Goal: Entertainment & Leisure: Consume media (video, audio)

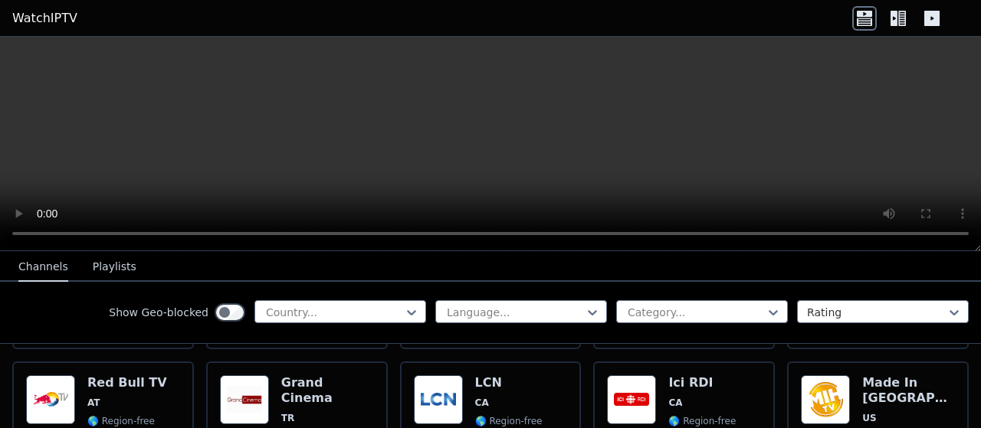
scroll to position [621, 0]
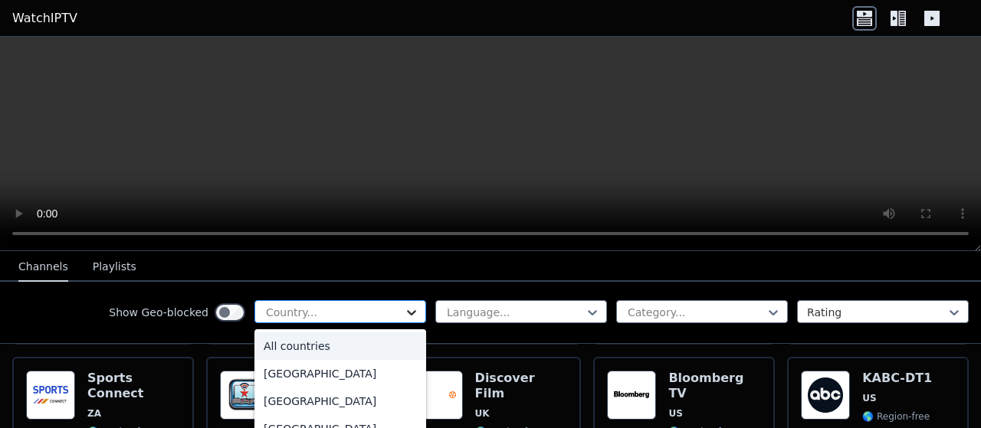
click at [404, 313] on icon at bounding box center [411, 312] width 15 height 15
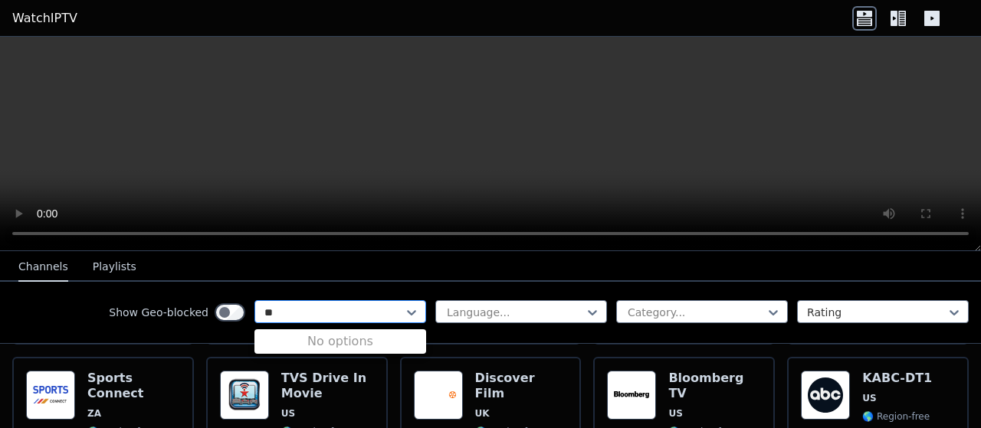
scroll to position [0, 0]
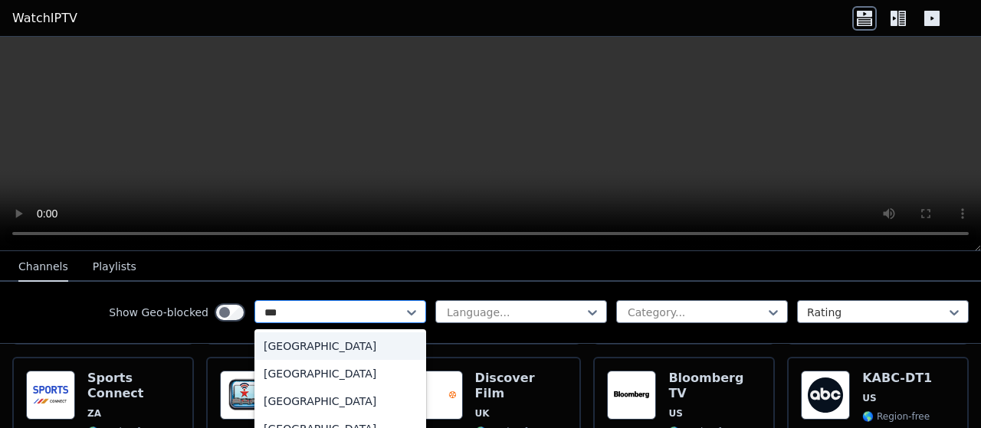
type input "****"
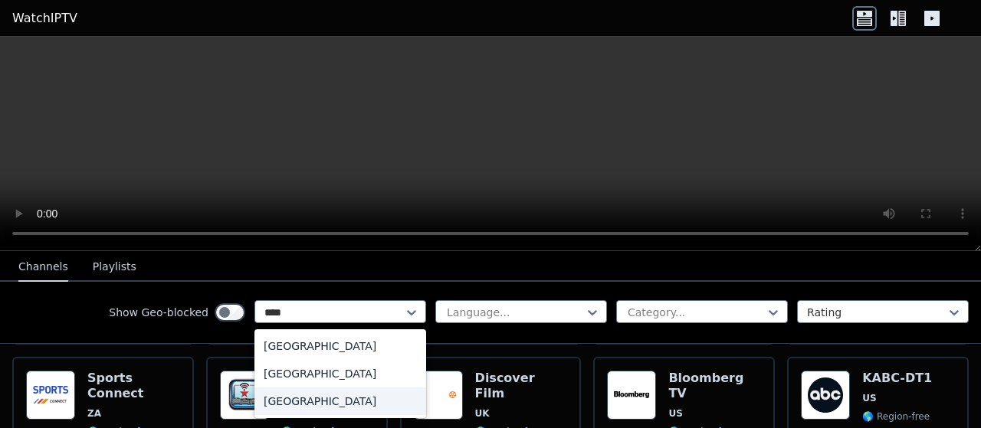
click at [313, 402] on div "[GEOGRAPHIC_DATA]" at bounding box center [340, 402] width 172 height 28
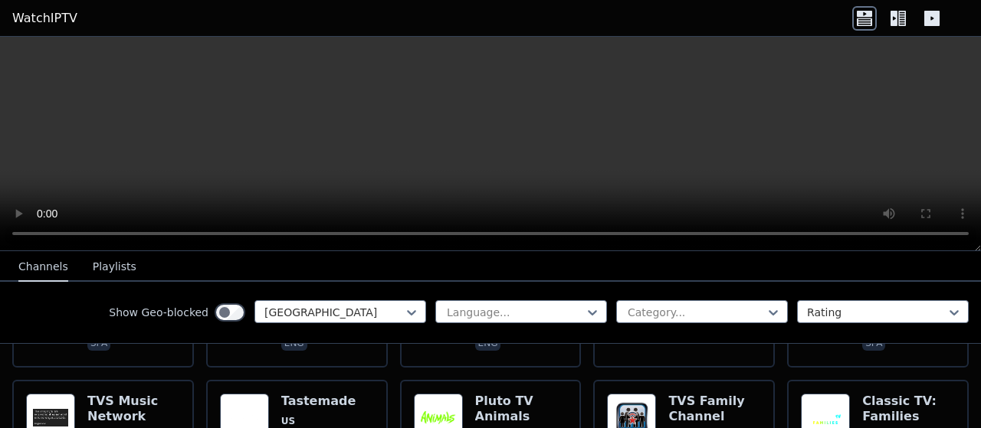
scroll to position [8407, 0]
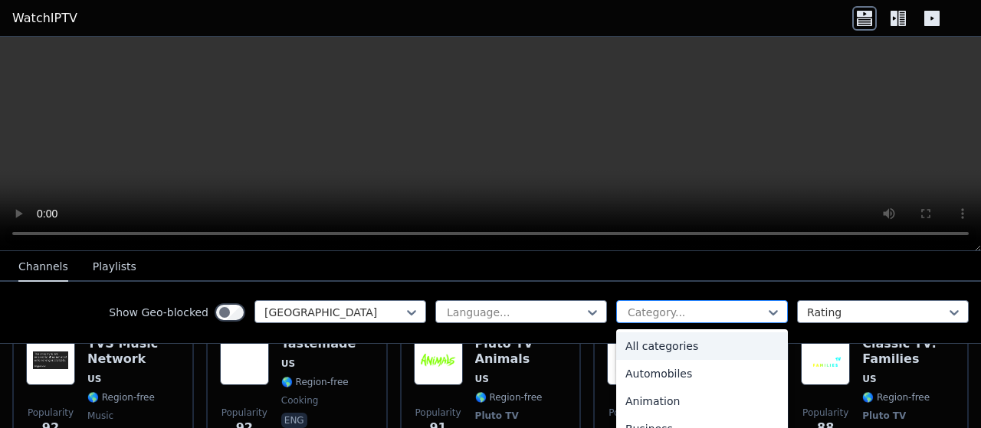
click at [707, 310] on div at bounding box center [695, 312] width 139 height 15
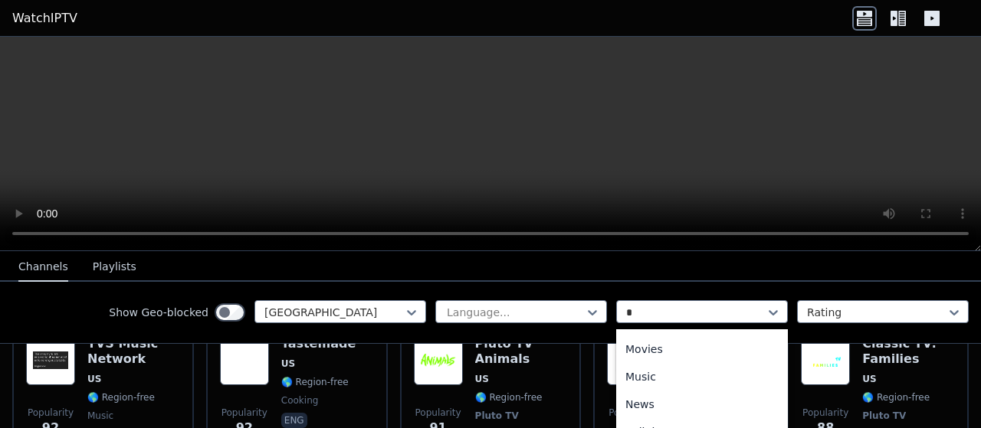
scroll to position [0, 0]
type input "**"
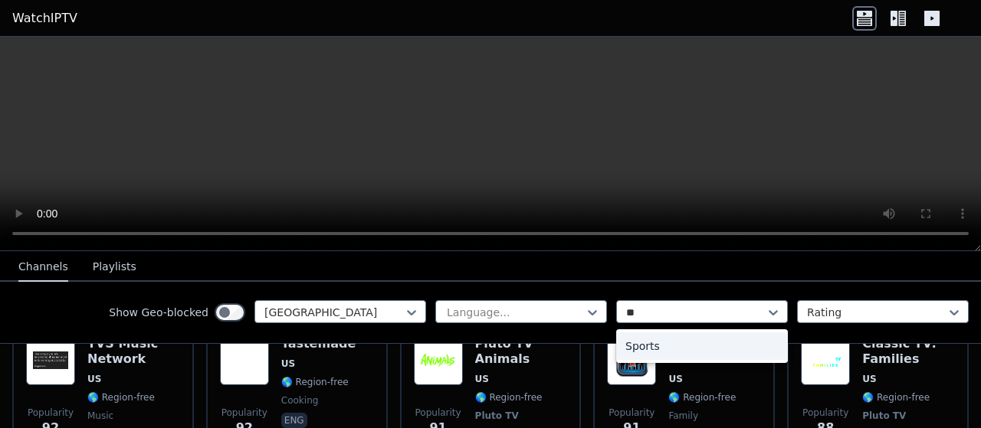
click at [670, 348] on div "Sports" at bounding box center [702, 347] width 172 height 28
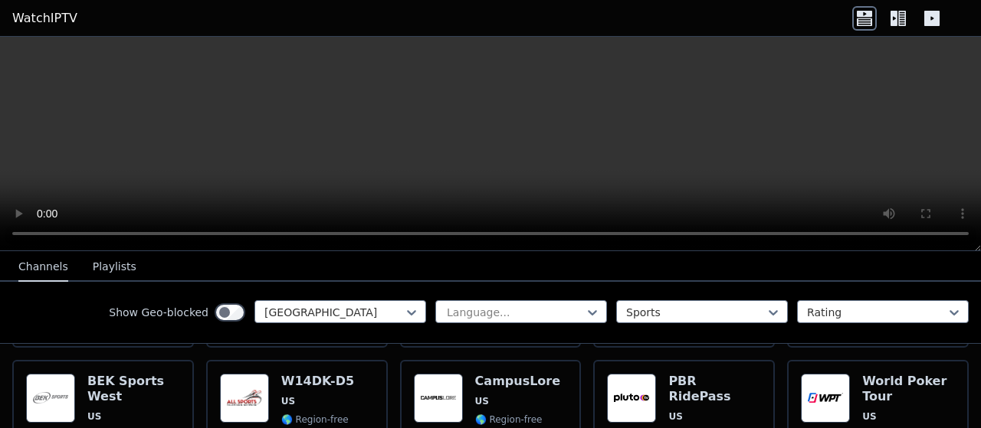
scroll to position [644, 0]
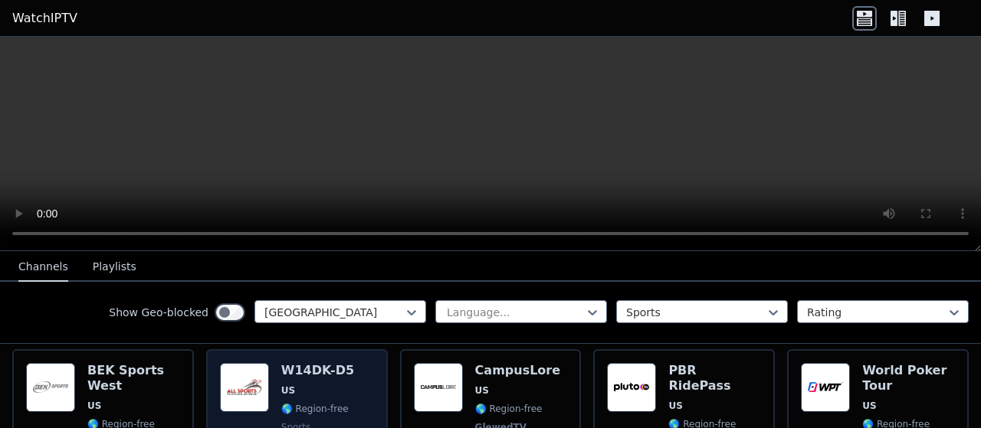
click at [331, 403] on span "🌎 Region-free" at bounding box center [314, 409] width 67 height 12
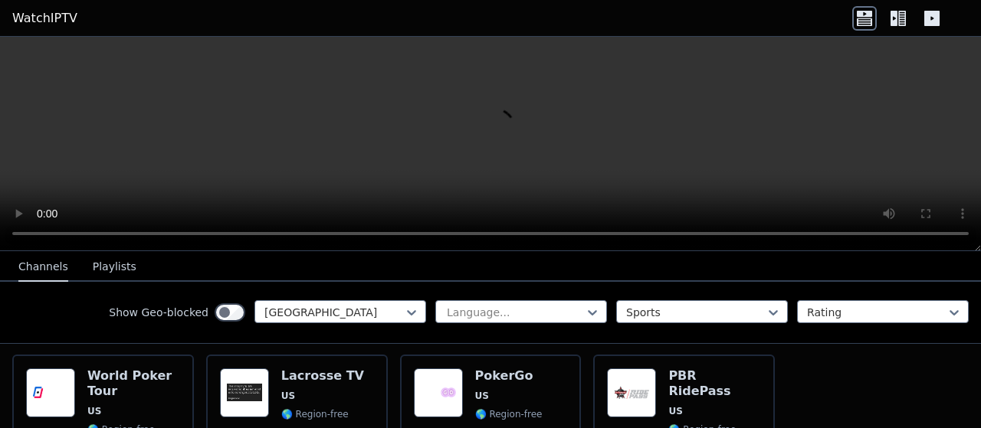
scroll to position [894, 0]
